Goal: Information Seeking & Learning: Learn about a topic

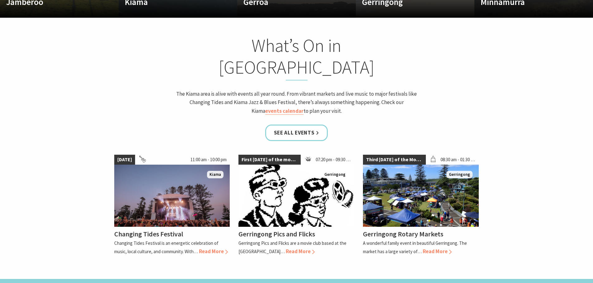
scroll to position [529, 0]
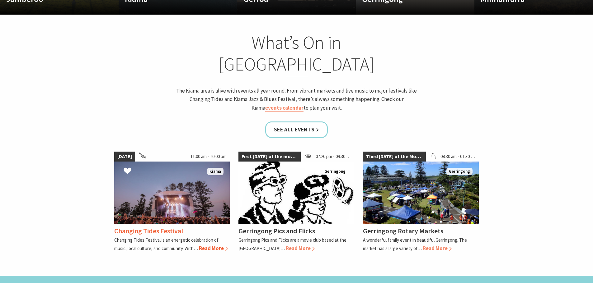
click at [217, 245] on span "Read More" at bounding box center [213, 248] width 29 height 7
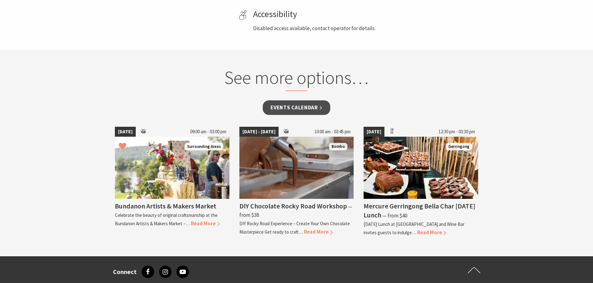
scroll to position [404, 0]
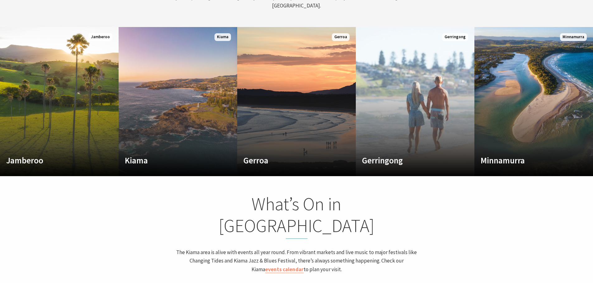
scroll to position [342, 0]
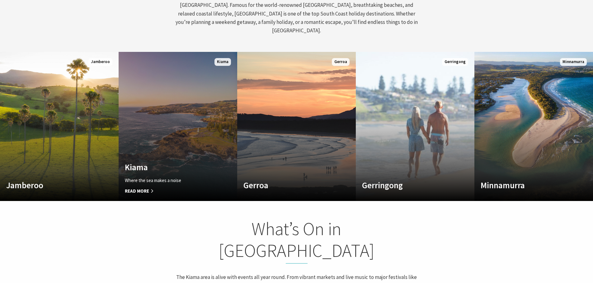
click at [206, 136] on link "Custom Image Used Kiama Where the sea makes a noise Read More Kiama" at bounding box center [178, 126] width 119 height 149
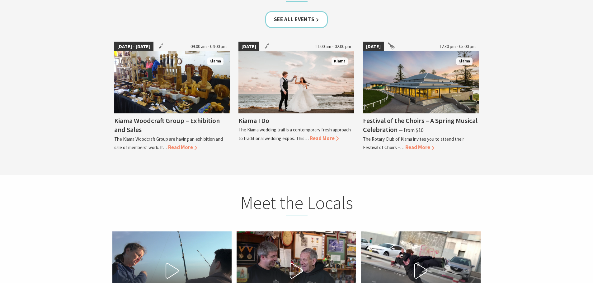
scroll to position [1804, 0]
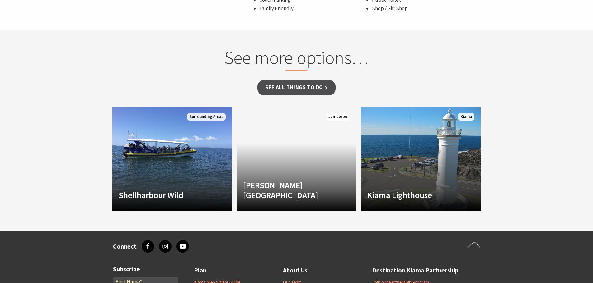
scroll to position [560, 0]
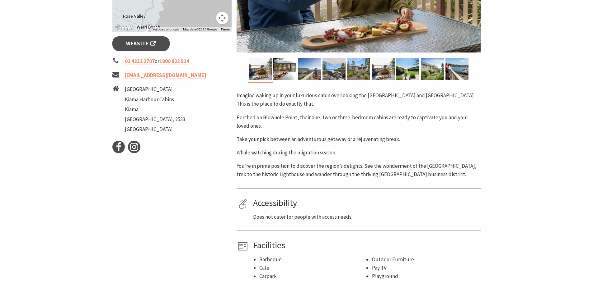
scroll to position [124, 0]
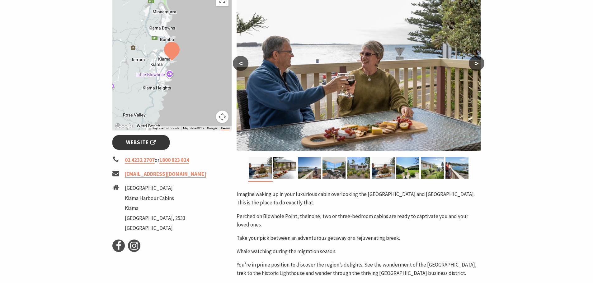
click at [145, 143] on span "Website" at bounding box center [141, 142] width 30 height 8
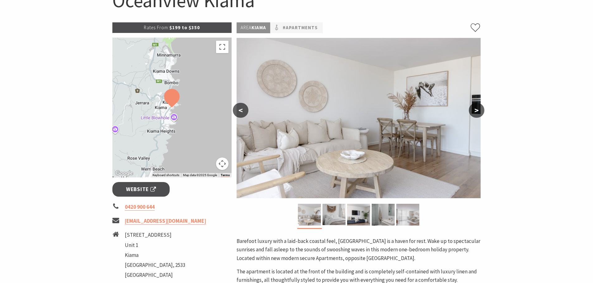
scroll to position [93, 0]
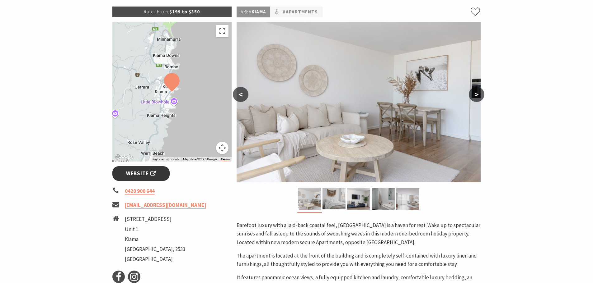
click at [131, 169] on link "Website" at bounding box center [141, 173] width 58 height 15
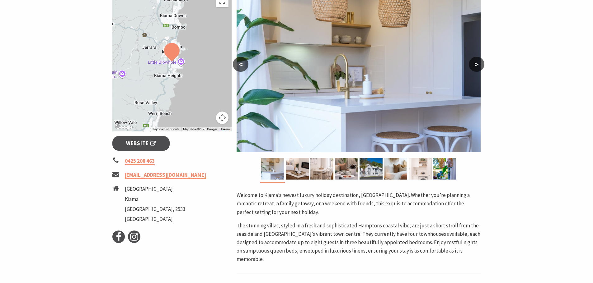
scroll to position [124, 0]
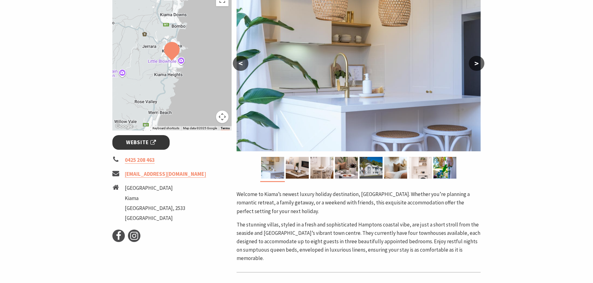
click at [146, 147] on link "Website" at bounding box center [141, 142] width 58 height 15
